Goal: Task Accomplishment & Management: Use online tool/utility

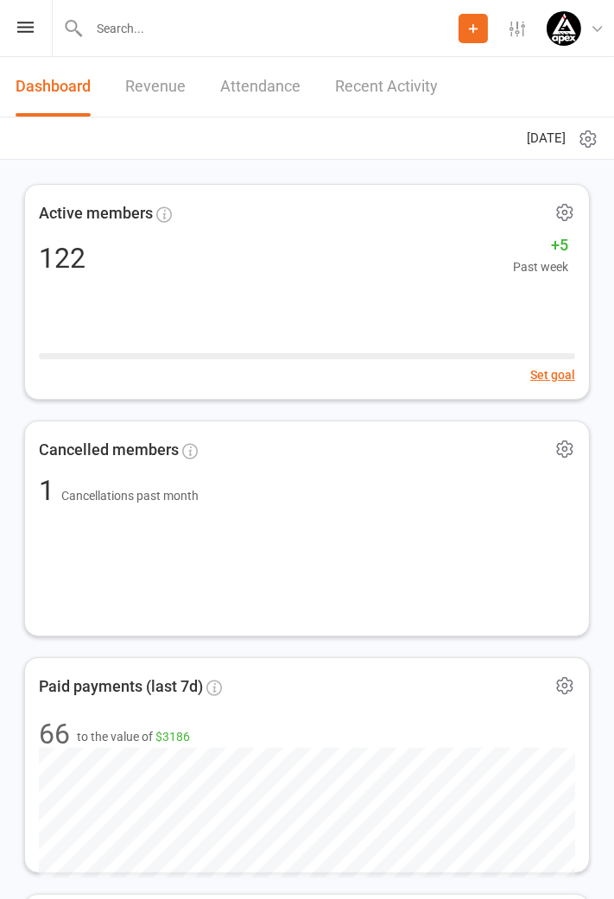
click at [26, 28] on icon at bounding box center [25, 27] width 16 height 11
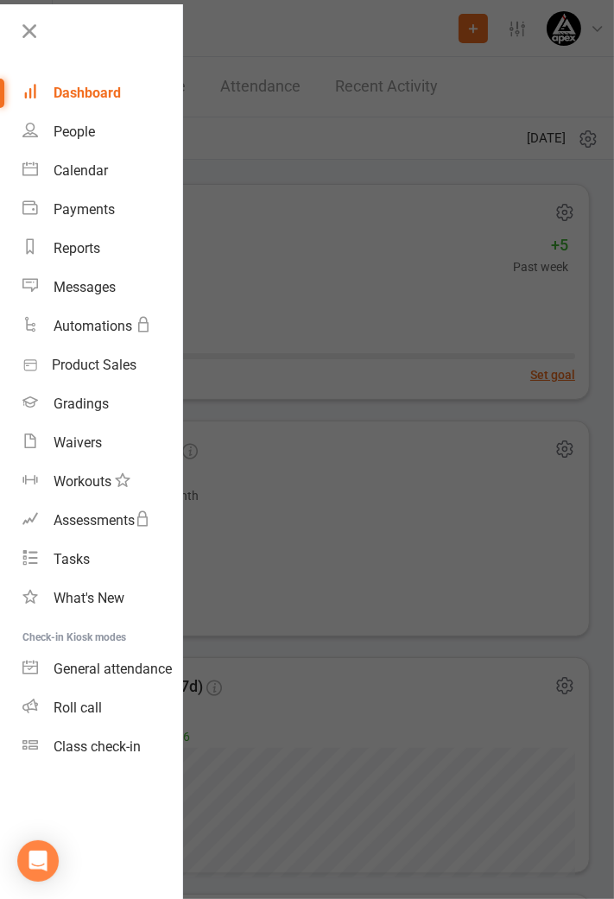
click at [103, 747] on div "Class check-in" at bounding box center [97, 746] width 87 height 16
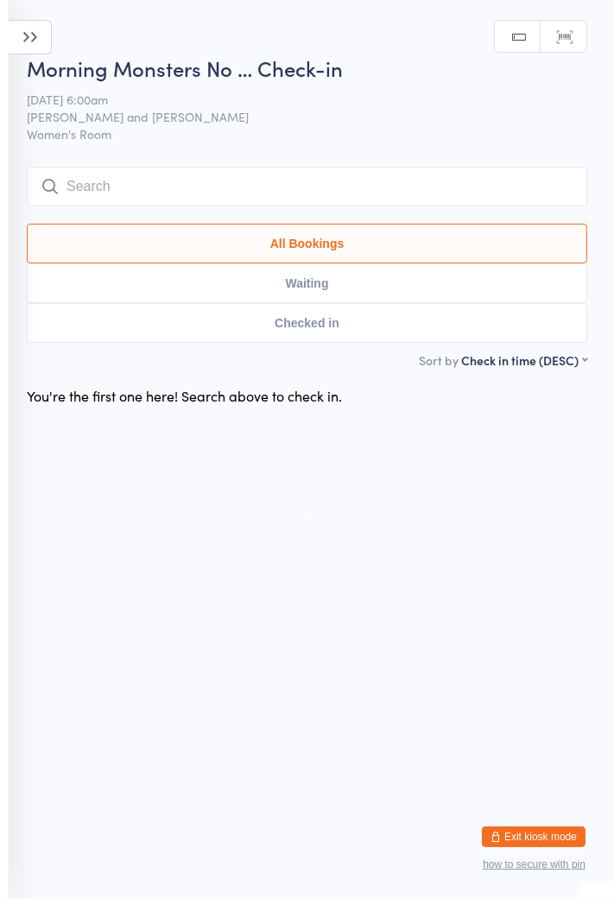
click at [297, 183] on input "search" at bounding box center [307, 187] width 560 height 40
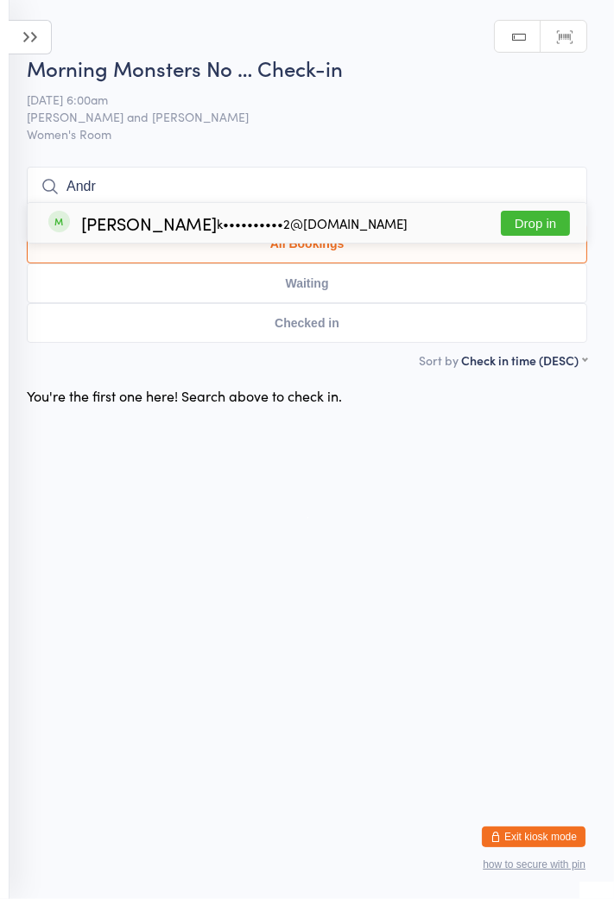
type input "Andr"
click at [218, 230] on div "Andrew Kim k••••••••••2@hotmail.com" at bounding box center [227, 222] width 359 height 19
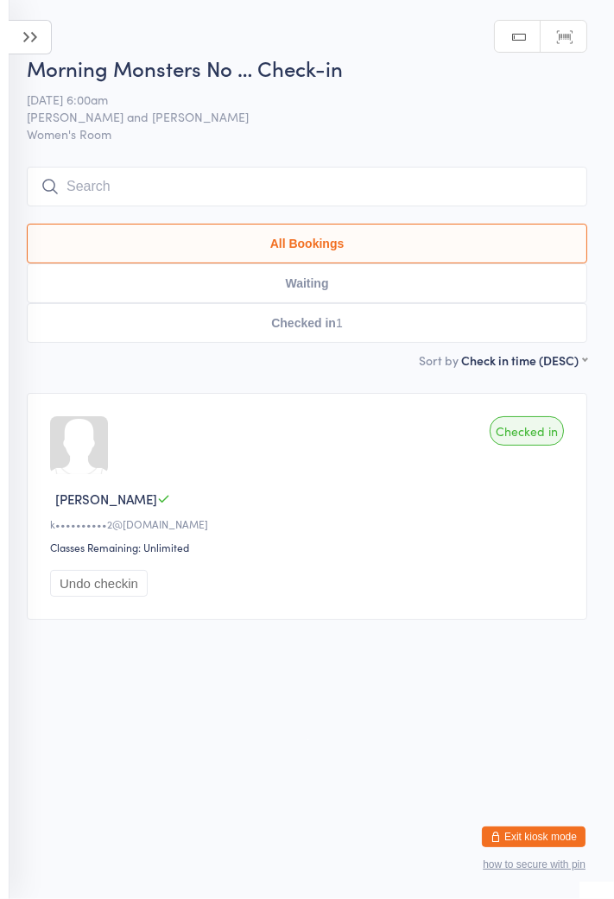
type input "Will"
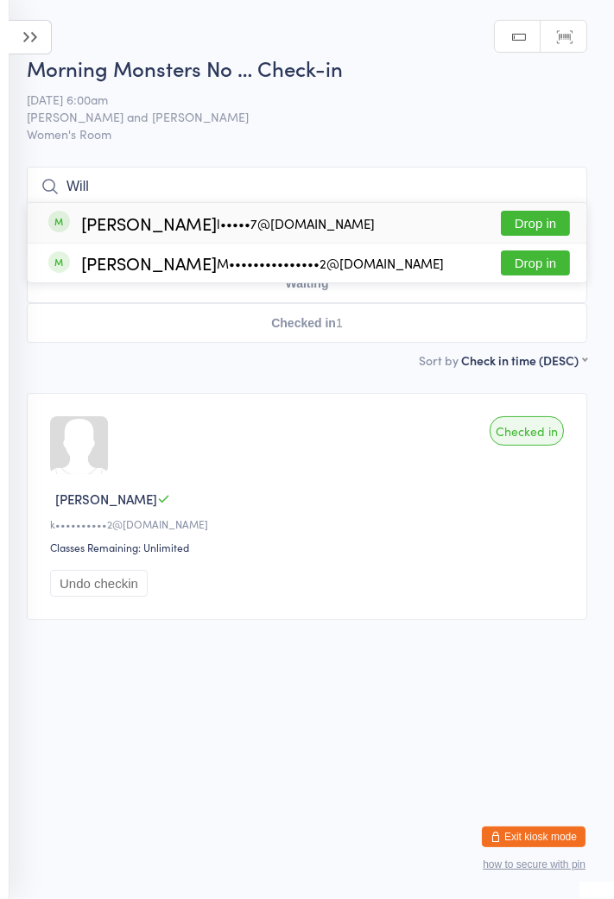
click at [538, 216] on button "Drop in" at bounding box center [535, 223] width 69 height 25
